Goal: Find specific page/section: Find specific page/section

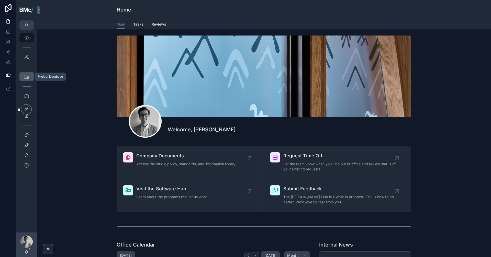
click at [28, 77] on icon "scrollable content" at bounding box center [26, 76] width 5 height 5
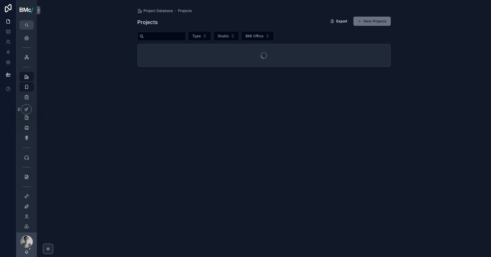
click at [161, 36] on input "scrollable content" at bounding box center [165, 36] width 42 height 7
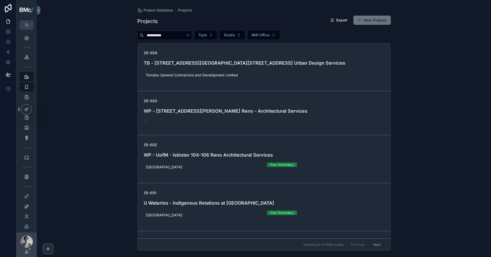
type input "**********"
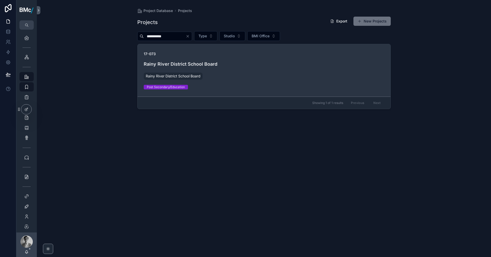
click at [218, 64] on h4 "Rainy River District School Board" at bounding box center [264, 64] width 241 height 7
